Goal: Transaction & Acquisition: Purchase product/service

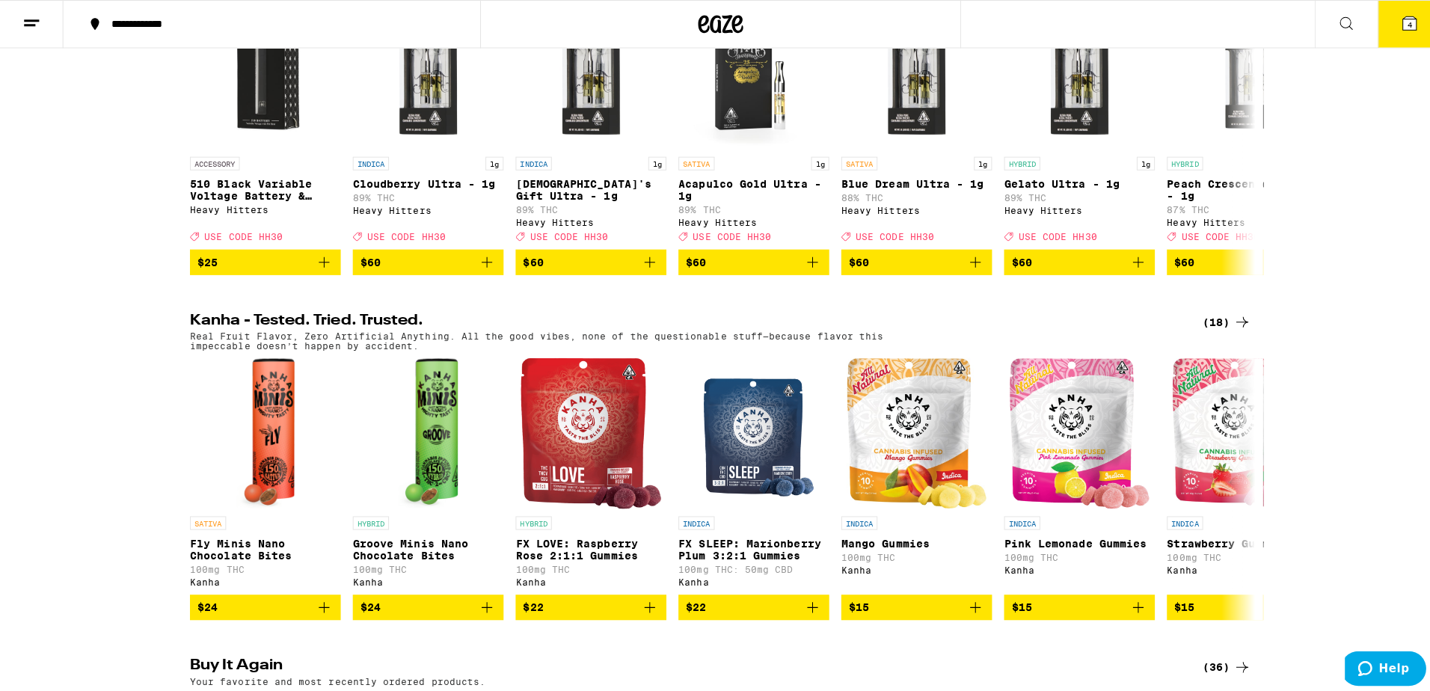
scroll to position [599, 0]
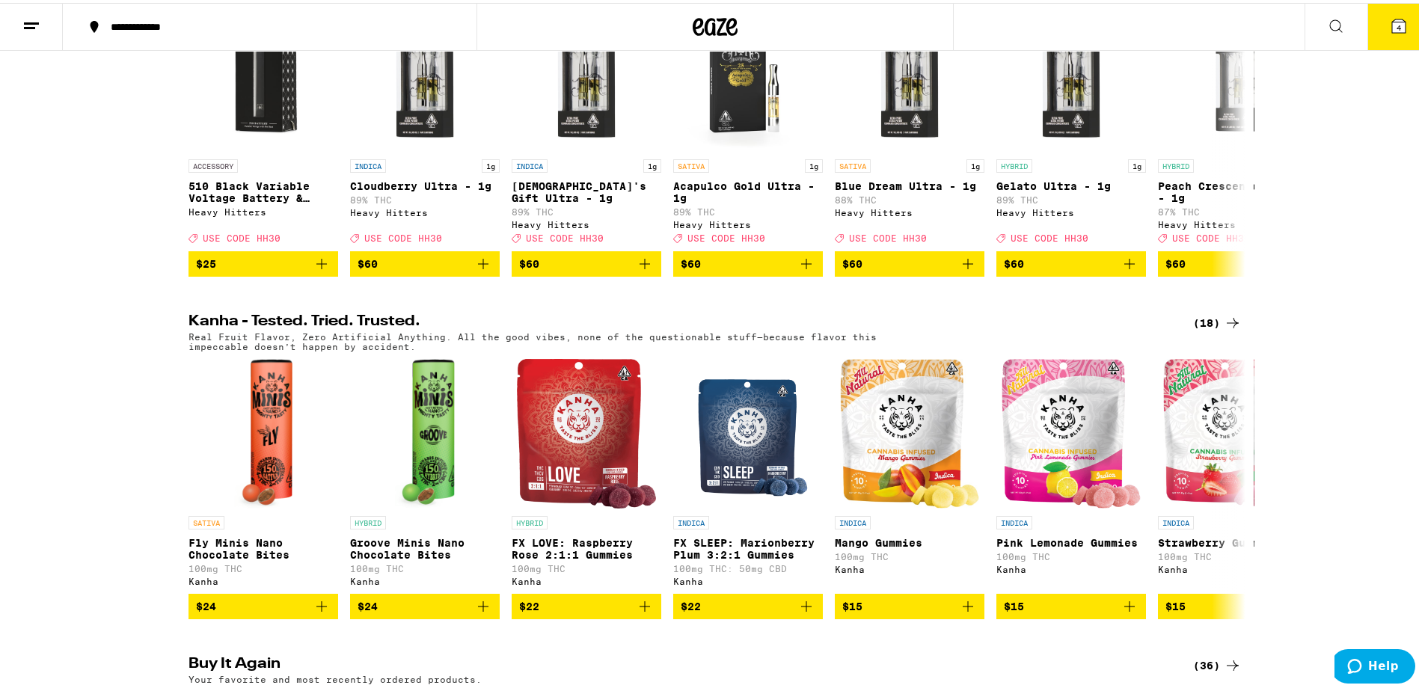
click at [1383, 37] on button "4" at bounding box center [1399, 24] width 63 height 46
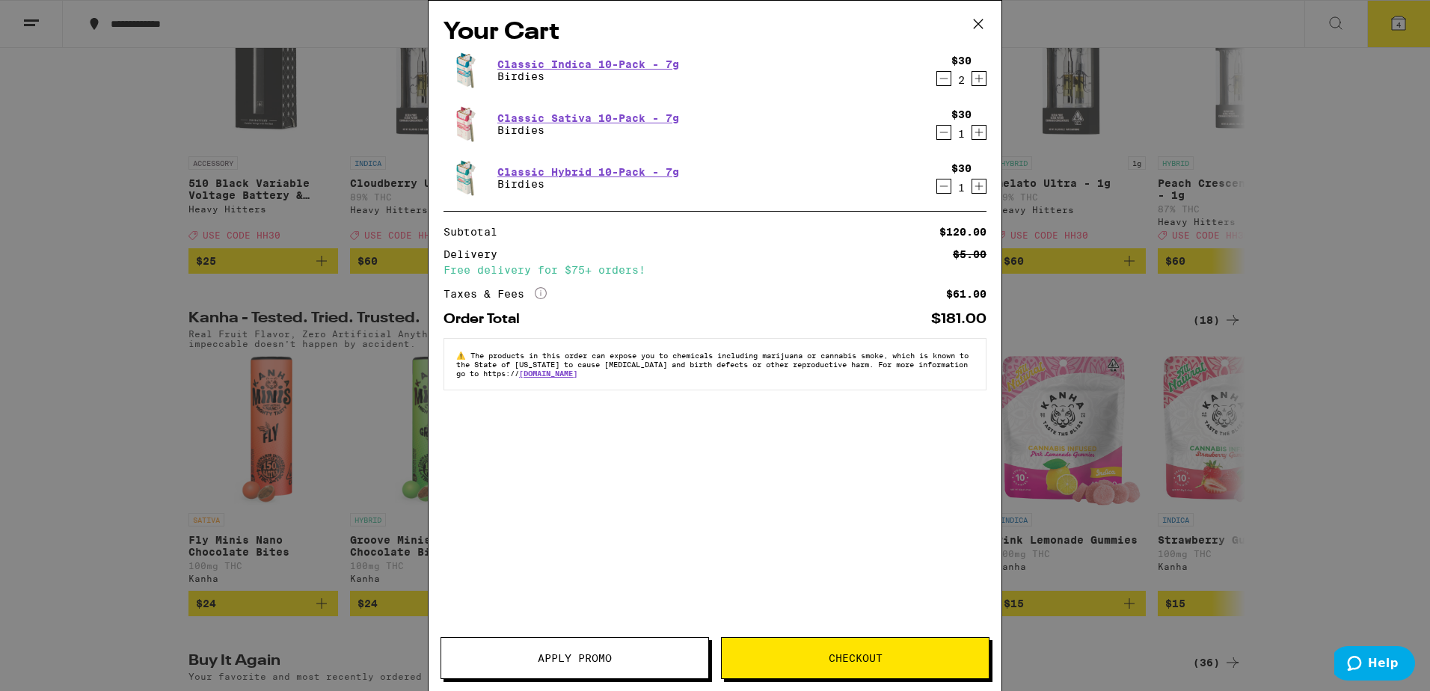
click at [944, 192] on icon "Decrement" at bounding box center [943, 186] width 13 height 18
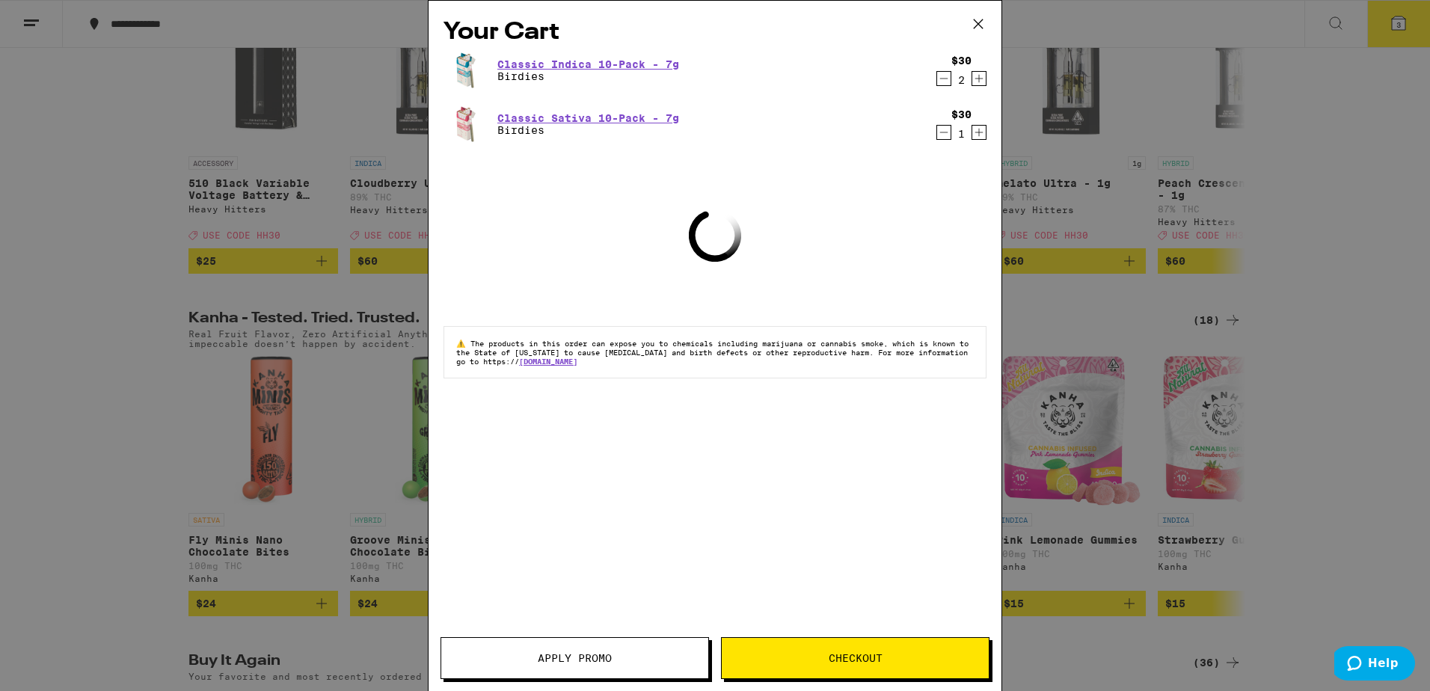
click at [946, 138] on icon "Decrement" at bounding box center [943, 132] width 13 height 18
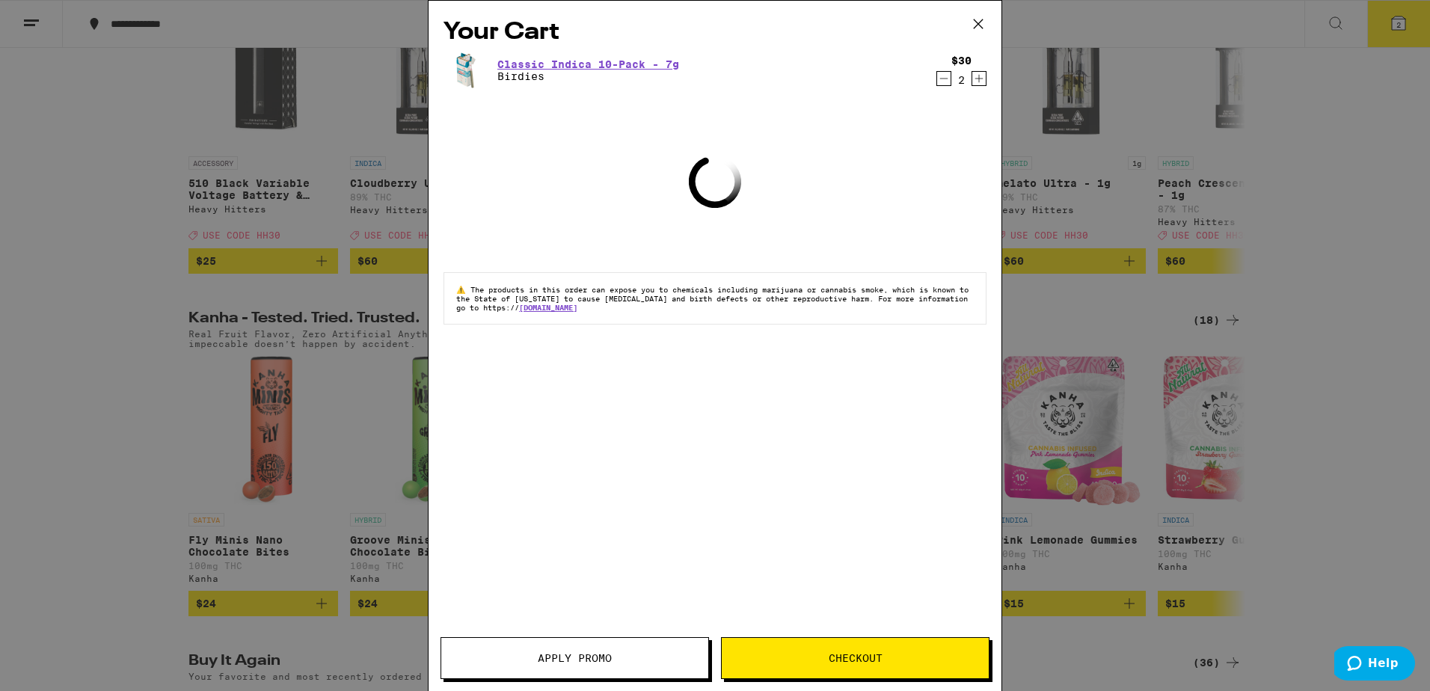
click at [941, 79] on icon "Decrement" at bounding box center [943, 79] width 13 height 18
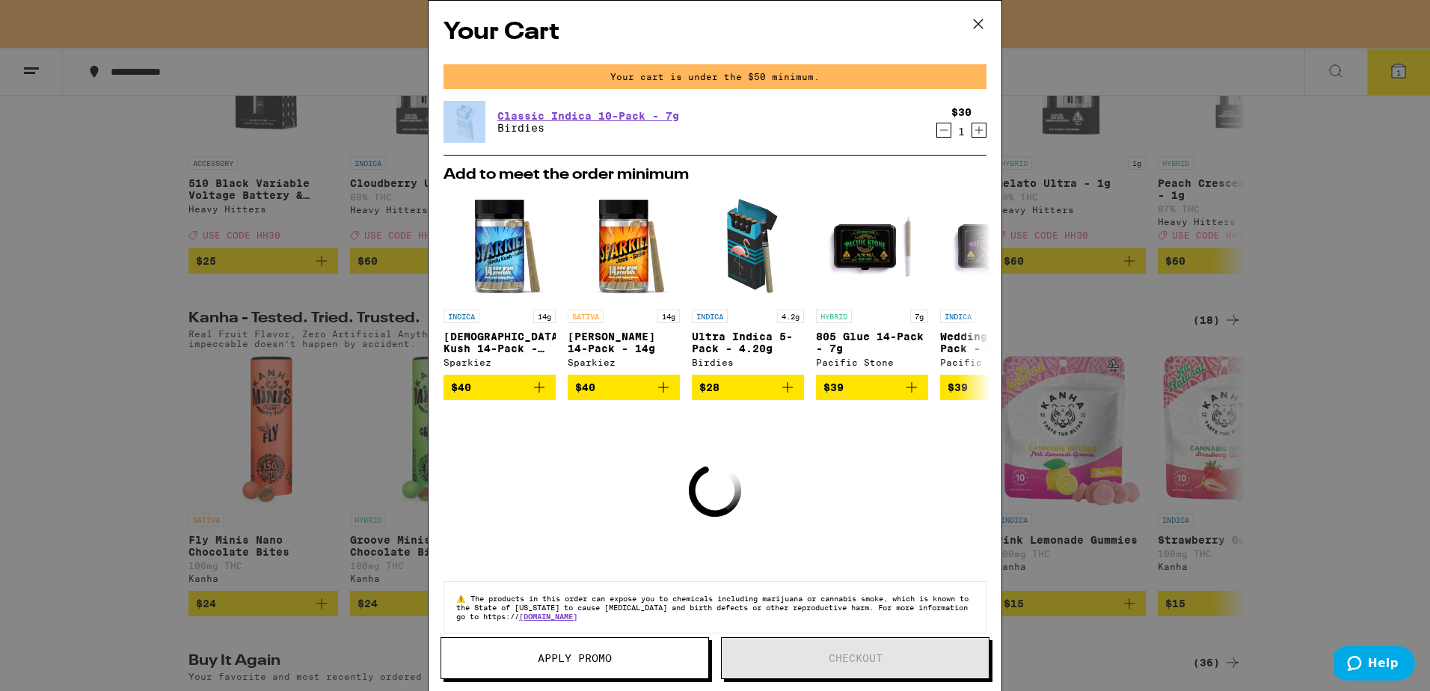
click at [937, 129] on icon "Decrement" at bounding box center [943, 130] width 13 height 18
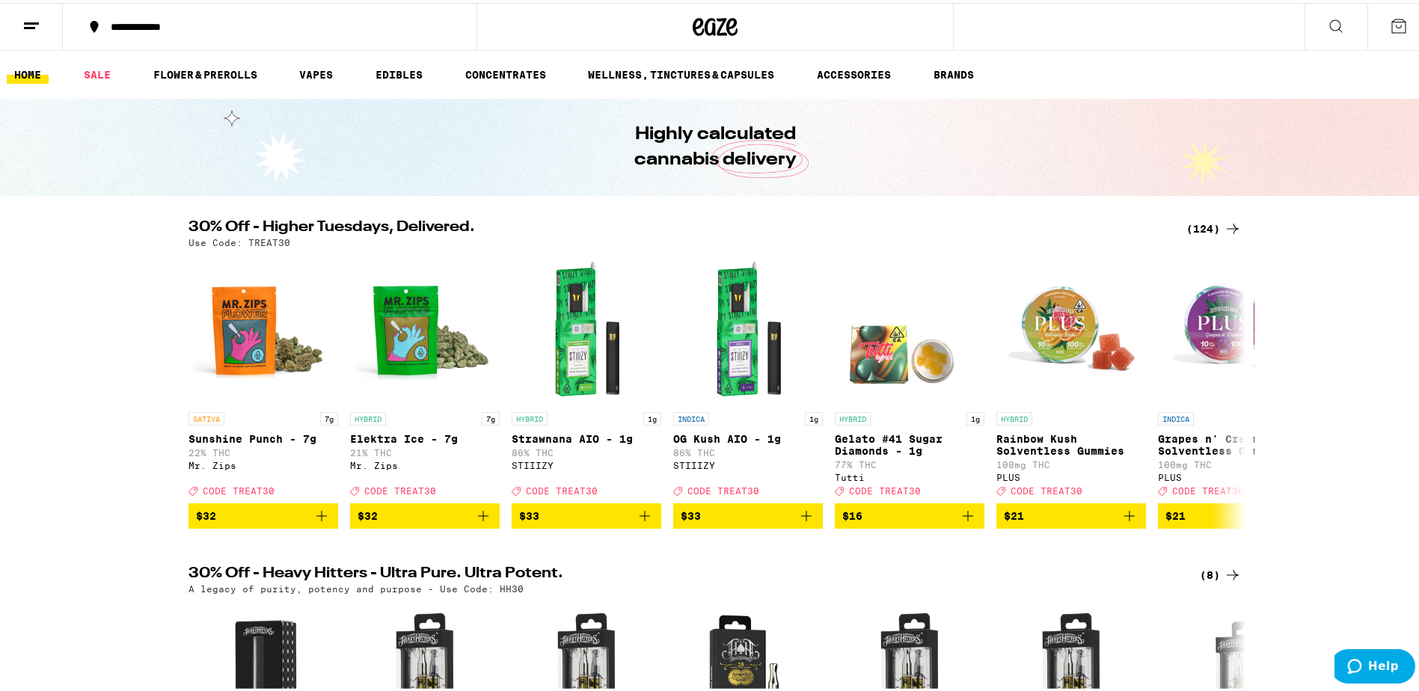
click at [1213, 226] on div "(124)" at bounding box center [1214, 226] width 55 height 18
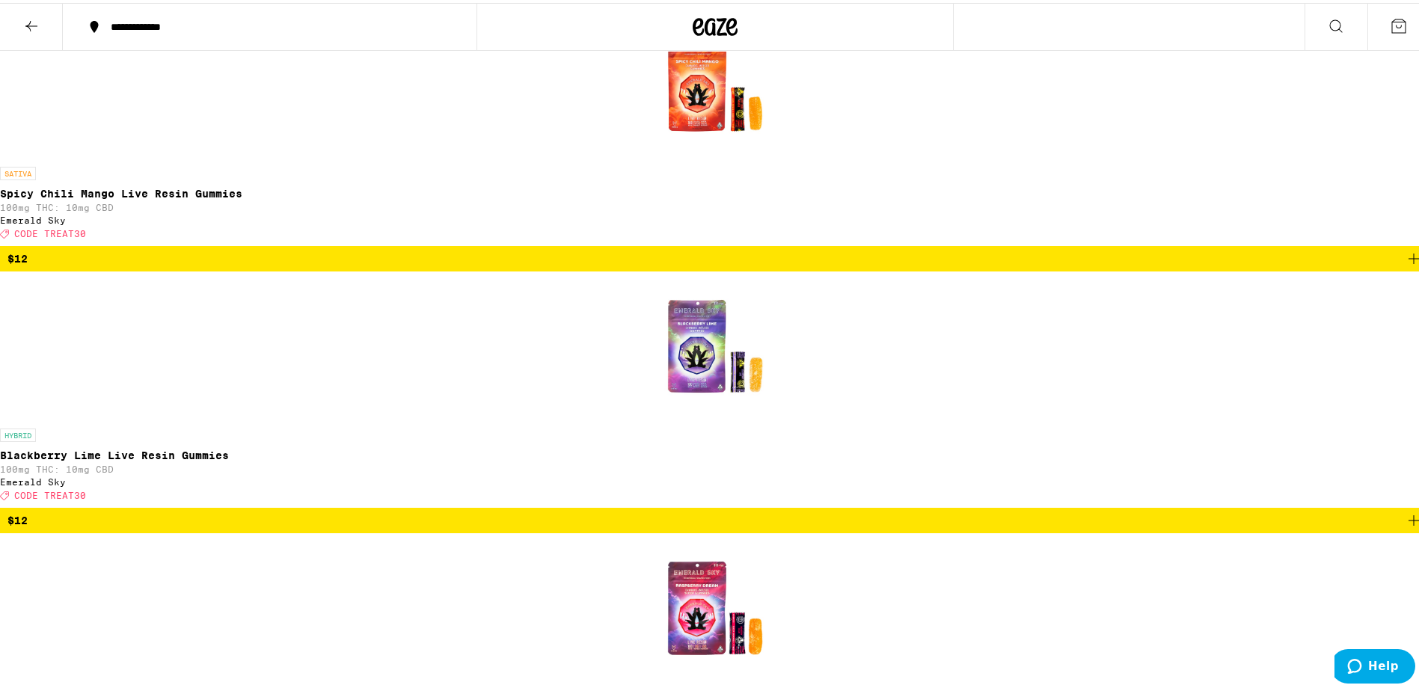
scroll to position [7192, 0]
